Goal: Navigation & Orientation: Go to known website

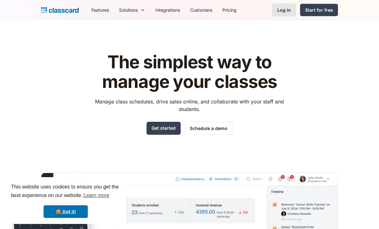
click at [285, 15] on link "Log in" at bounding box center [284, 9] width 24 height 13
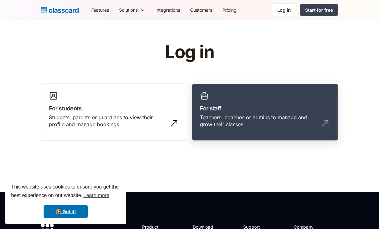
click at [230, 112] on h3 "For staff" at bounding box center [265, 108] width 130 height 9
